Goal: Task Accomplishment & Management: Manage account settings

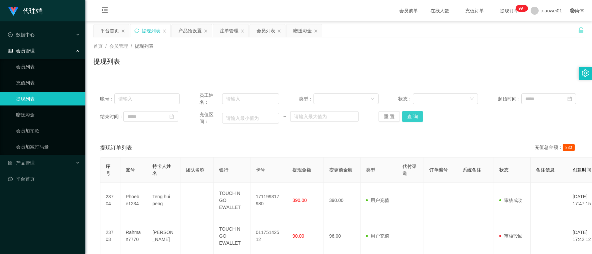
click at [409, 111] on button "查 询" at bounding box center [412, 116] width 21 height 11
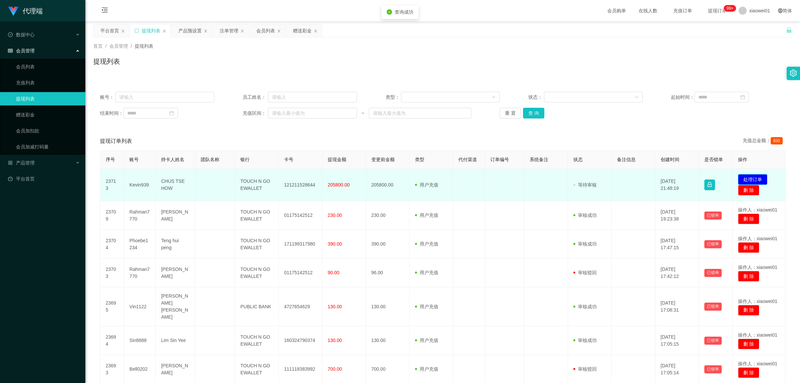
click at [591, 178] on button "处理订单" at bounding box center [752, 179] width 29 height 11
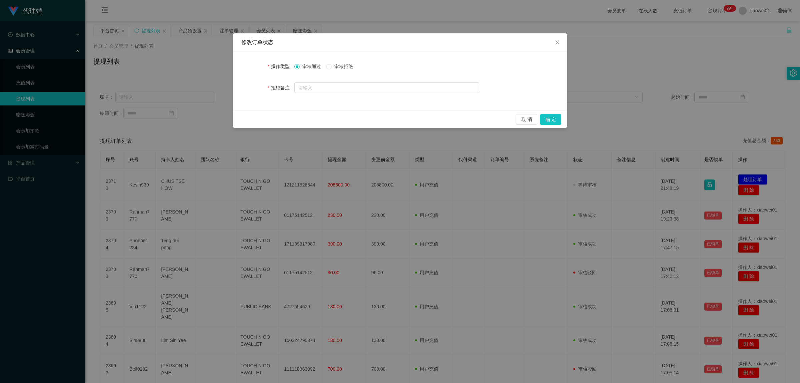
click at [334, 68] on span "审核拒绝" at bounding box center [344, 66] width 24 height 5
click at [324, 81] on div at bounding box center [386, 87] width 185 height 13
click at [327, 87] on input "text" at bounding box center [386, 87] width 185 height 11
type input "没"
click at [327, 88] on input "text" at bounding box center [386, 87] width 185 height 11
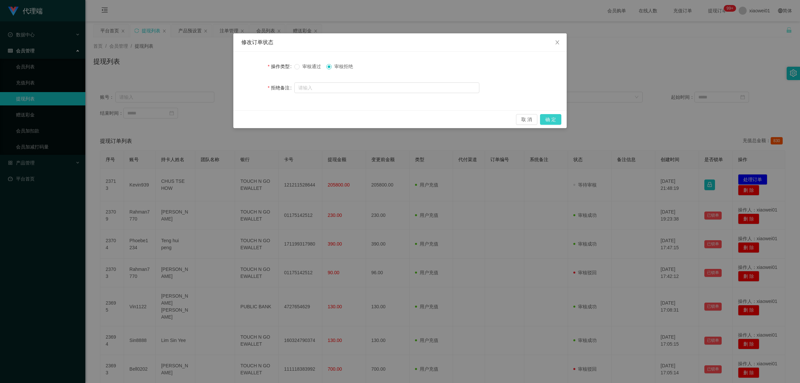
drag, startPoint x: 552, startPoint y: 111, endPoint x: 551, endPoint y: 122, distance: 11.1
click at [551, 114] on div "取 消 确 定" at bounding box center [399, 119] width 333 height 18
click at [551, 122] on button "确 定" at bounding box center [550, 119] width 21 height 11
